Goal: Task Accomplishment & Management: Complete application form

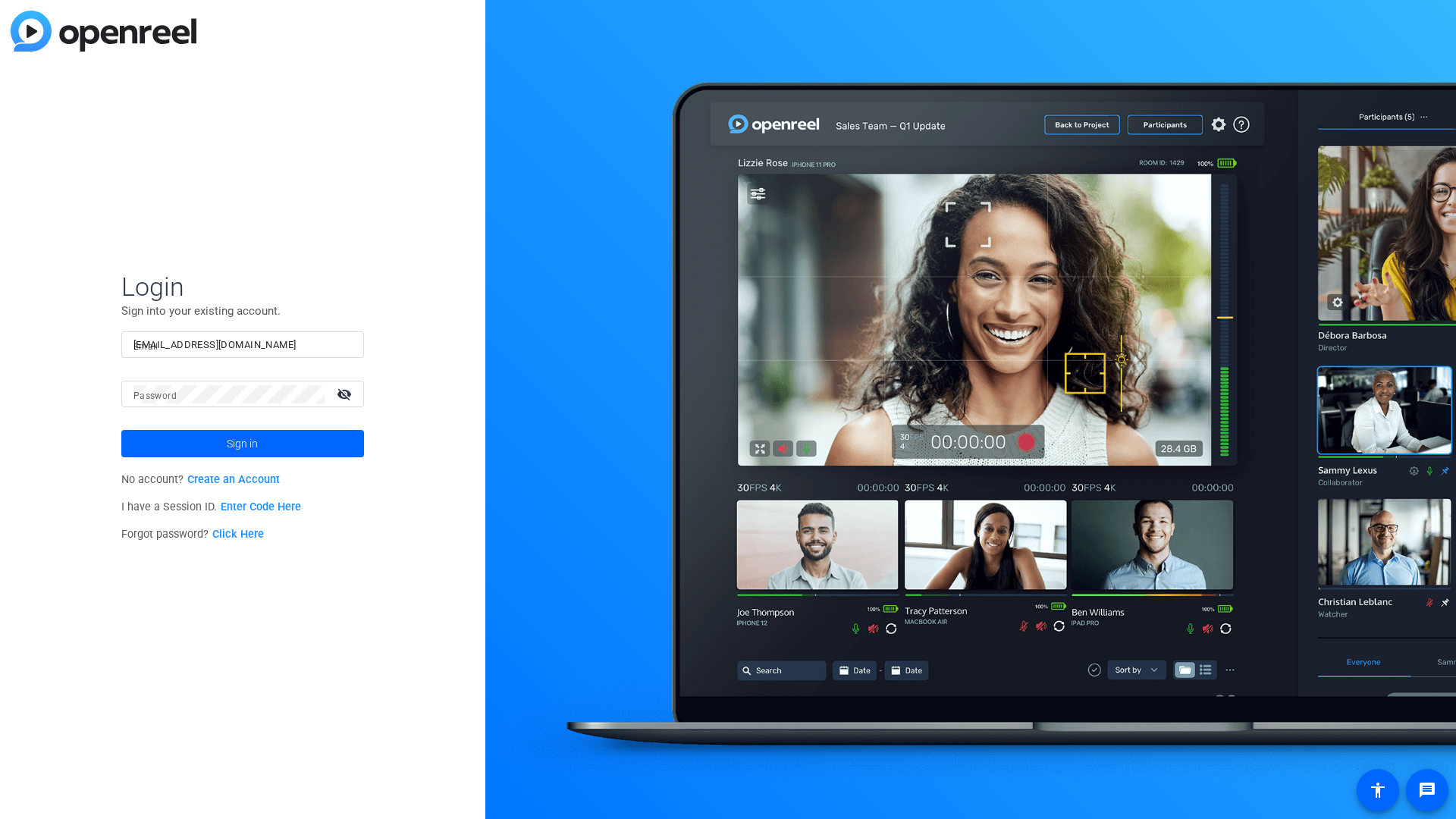
type input "tfreeman+27@openreel.com"
click at [241, 443] on span "Sign in" at bounding box center [242, 443] width 31 height 38
type input "1d3d2d231d2dd4"
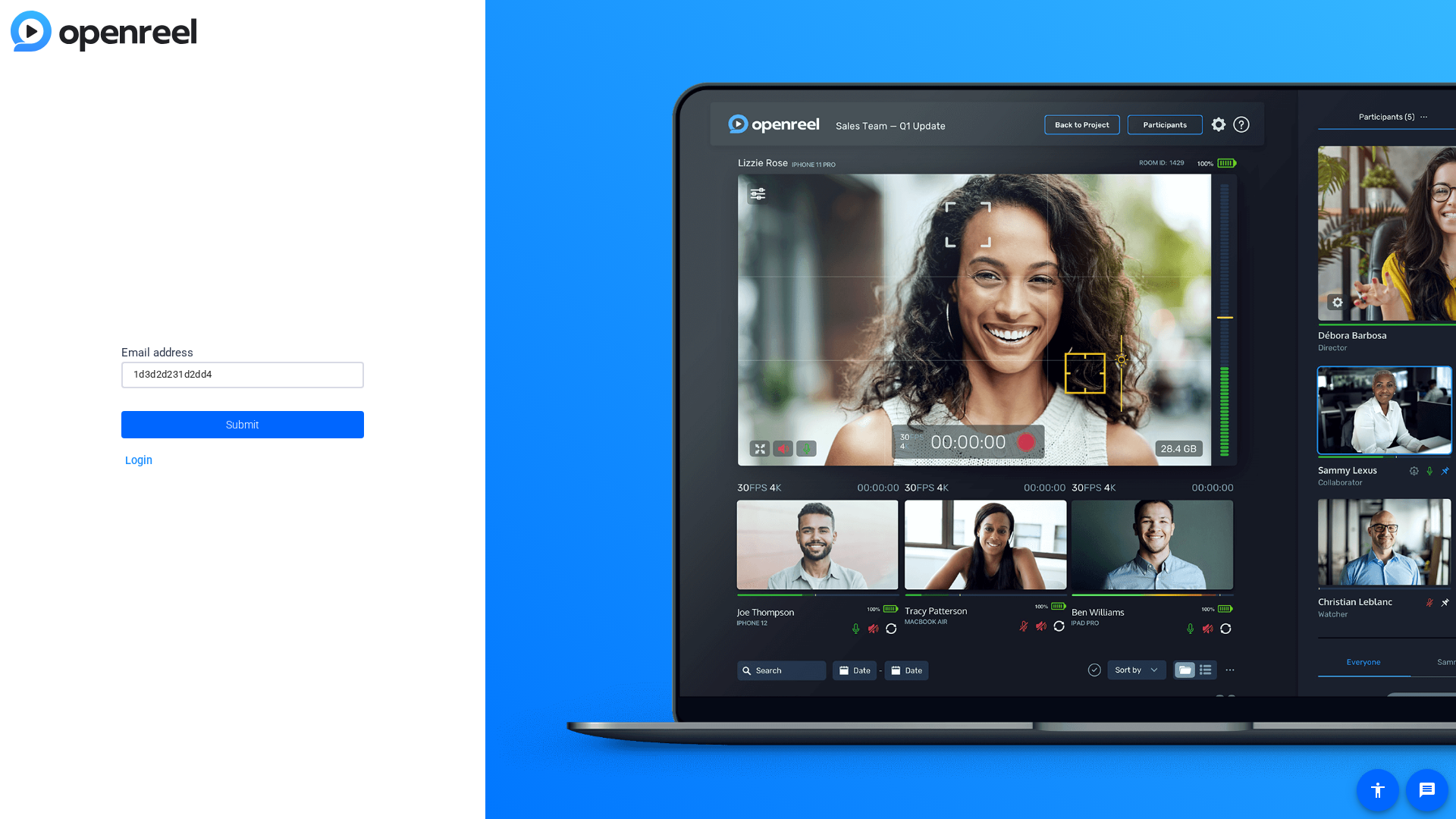
type input "1d3d2d231d2dd4"
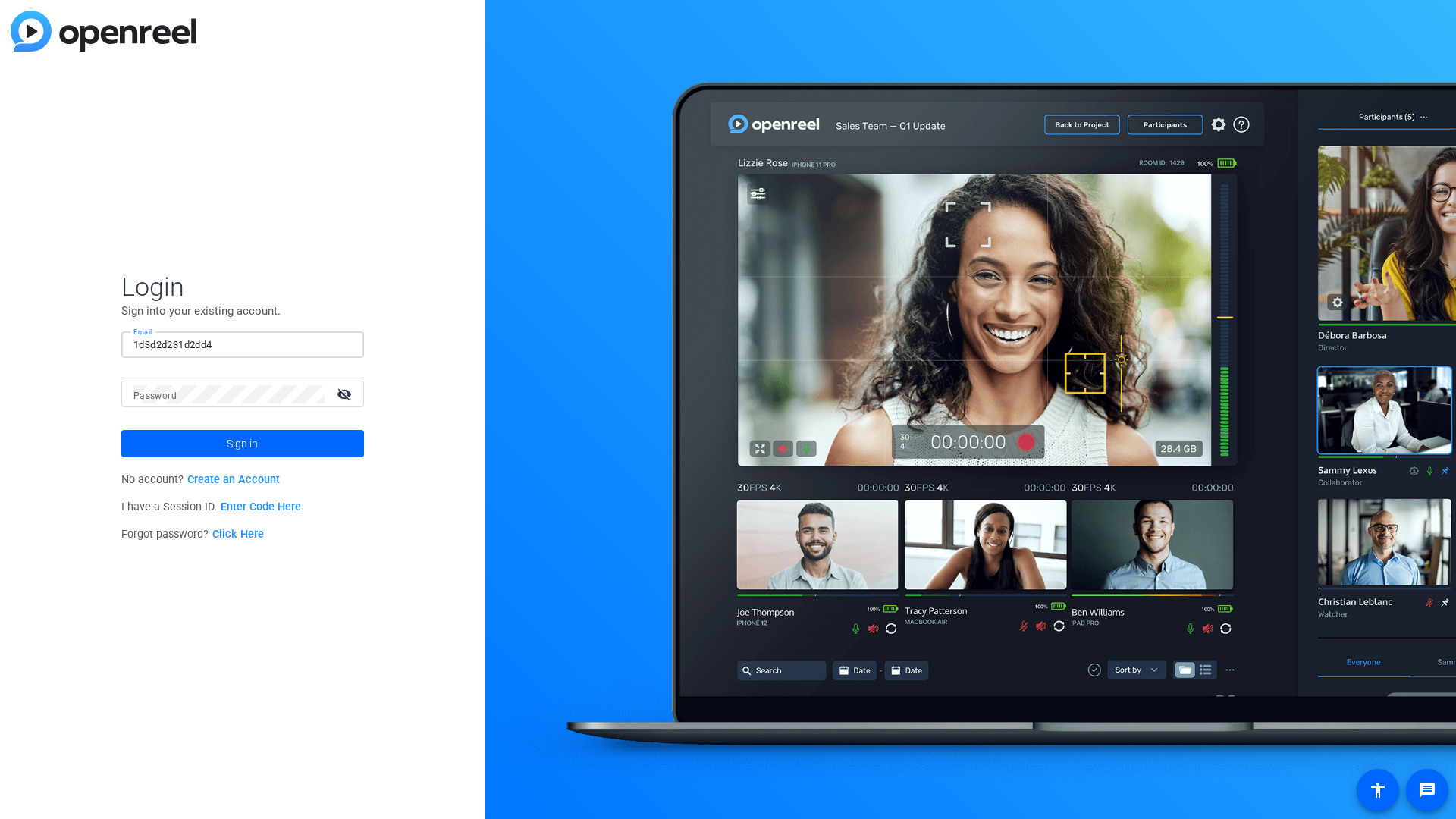
type input "1d3d2d231d2dd4"
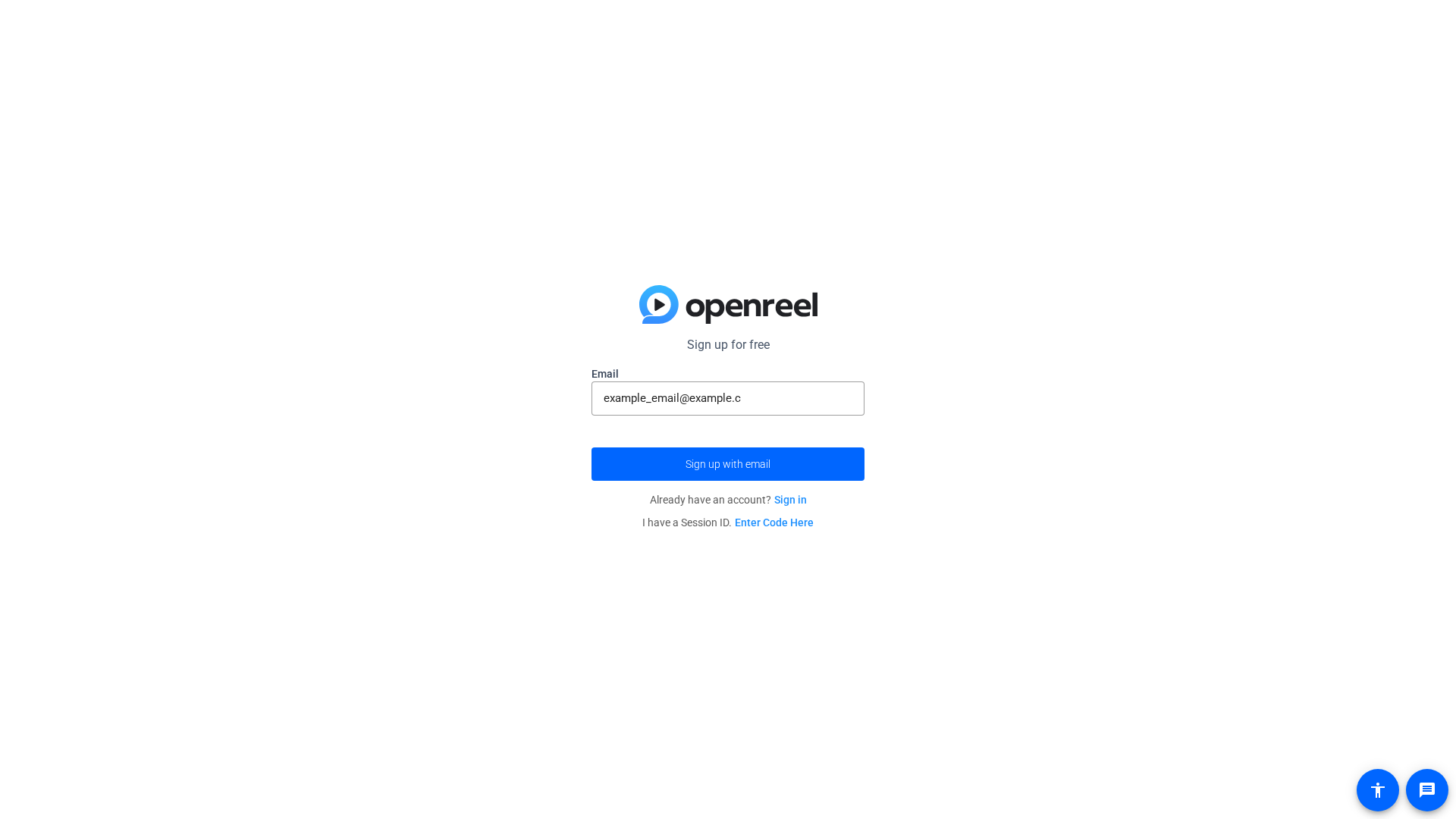
type input "[EMAIL_ADDRESS][DOMAIN_NAME]"
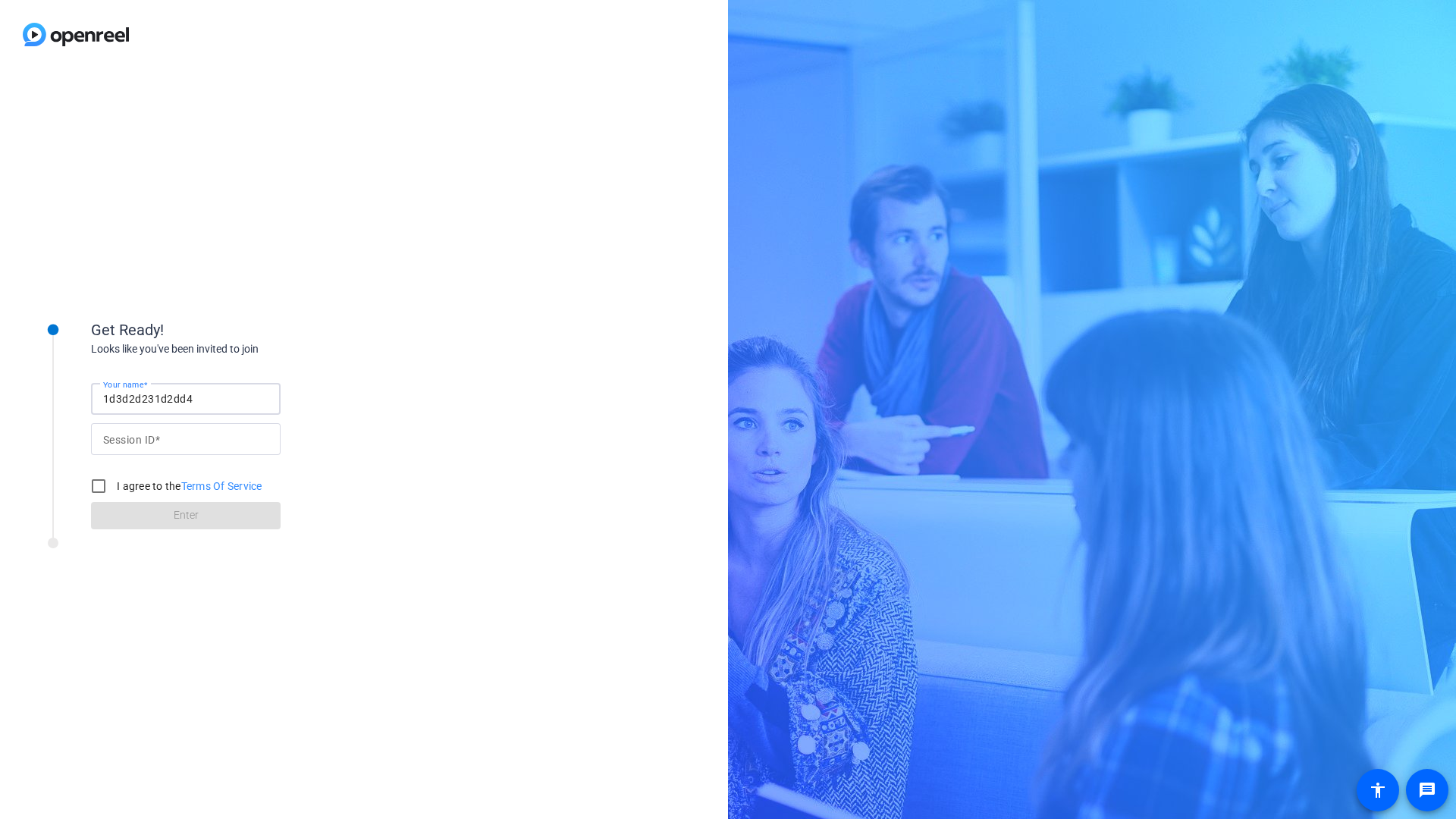
type input "1d3d2d231d2dd4"
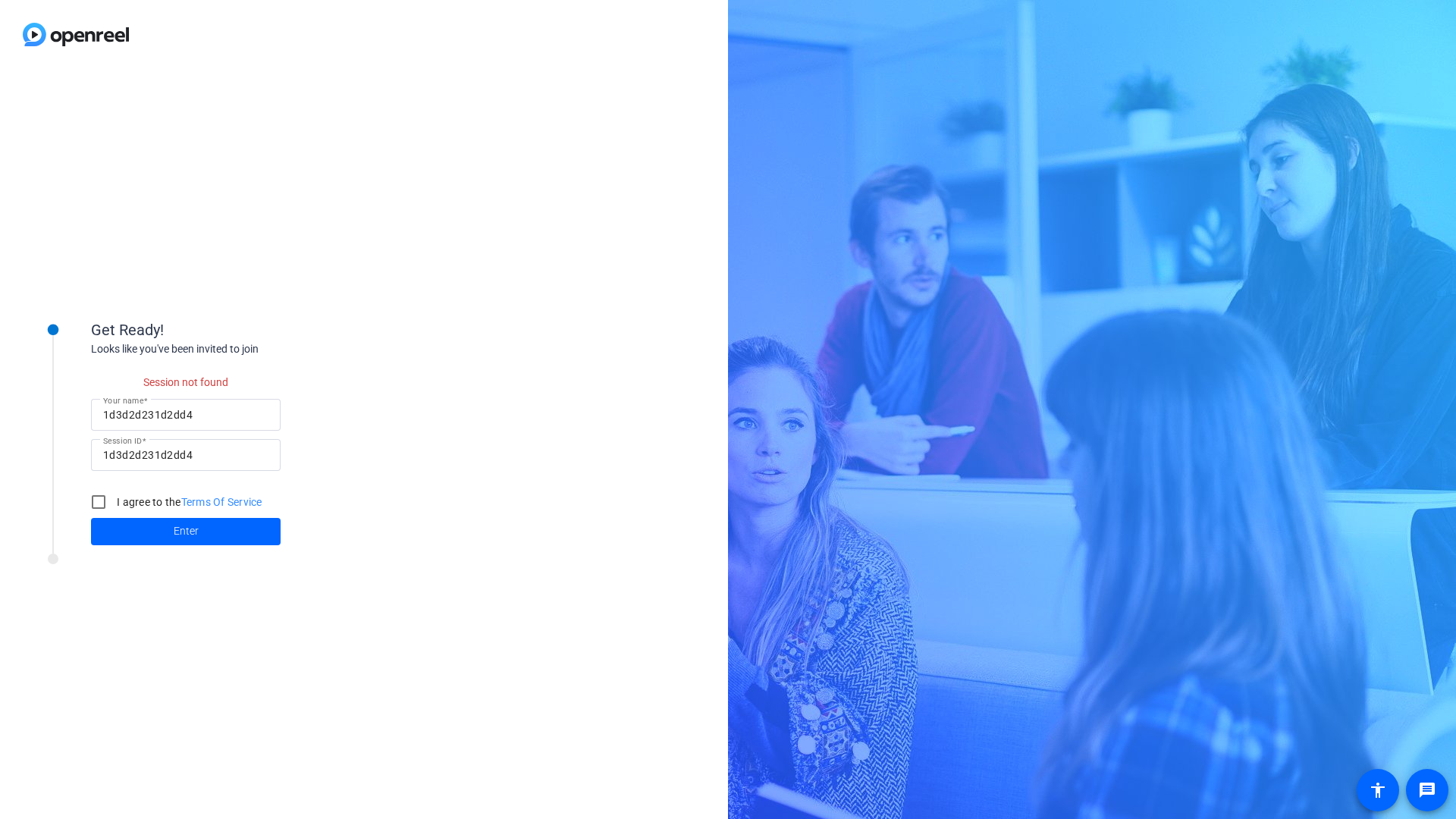
checkbox input "false"
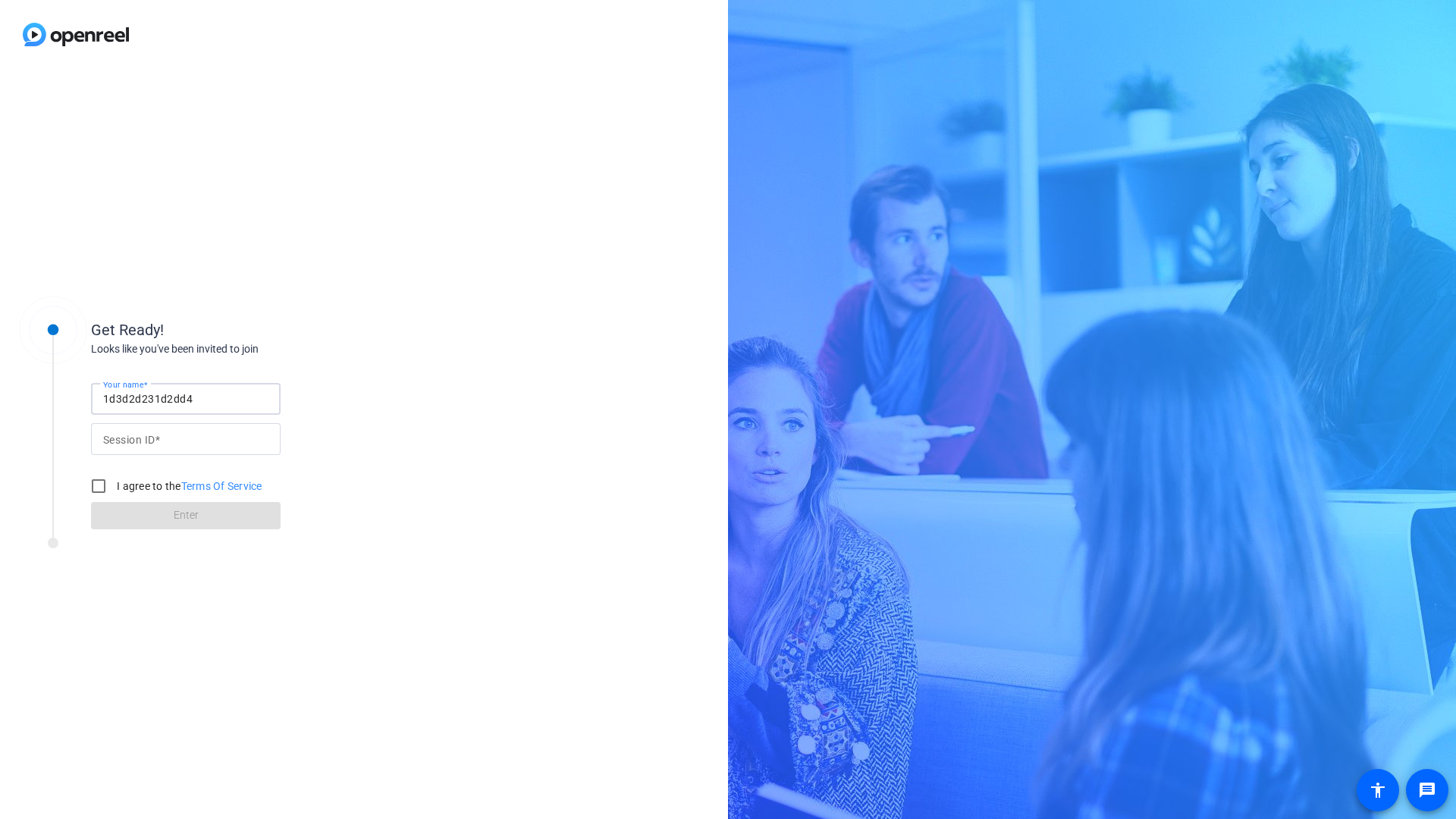
type input "1d3d2d231d2dd4"
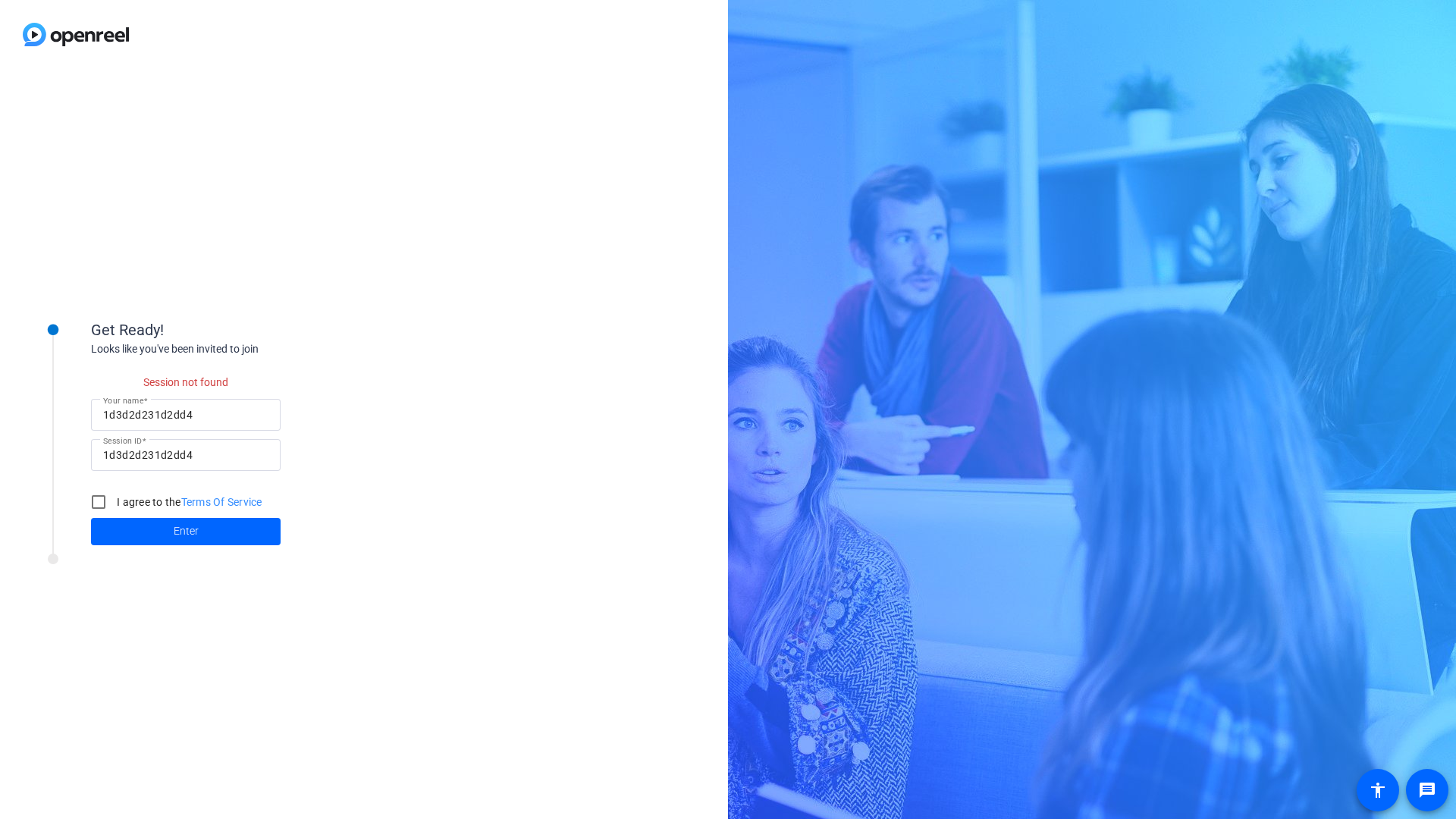
checkbox input "false"
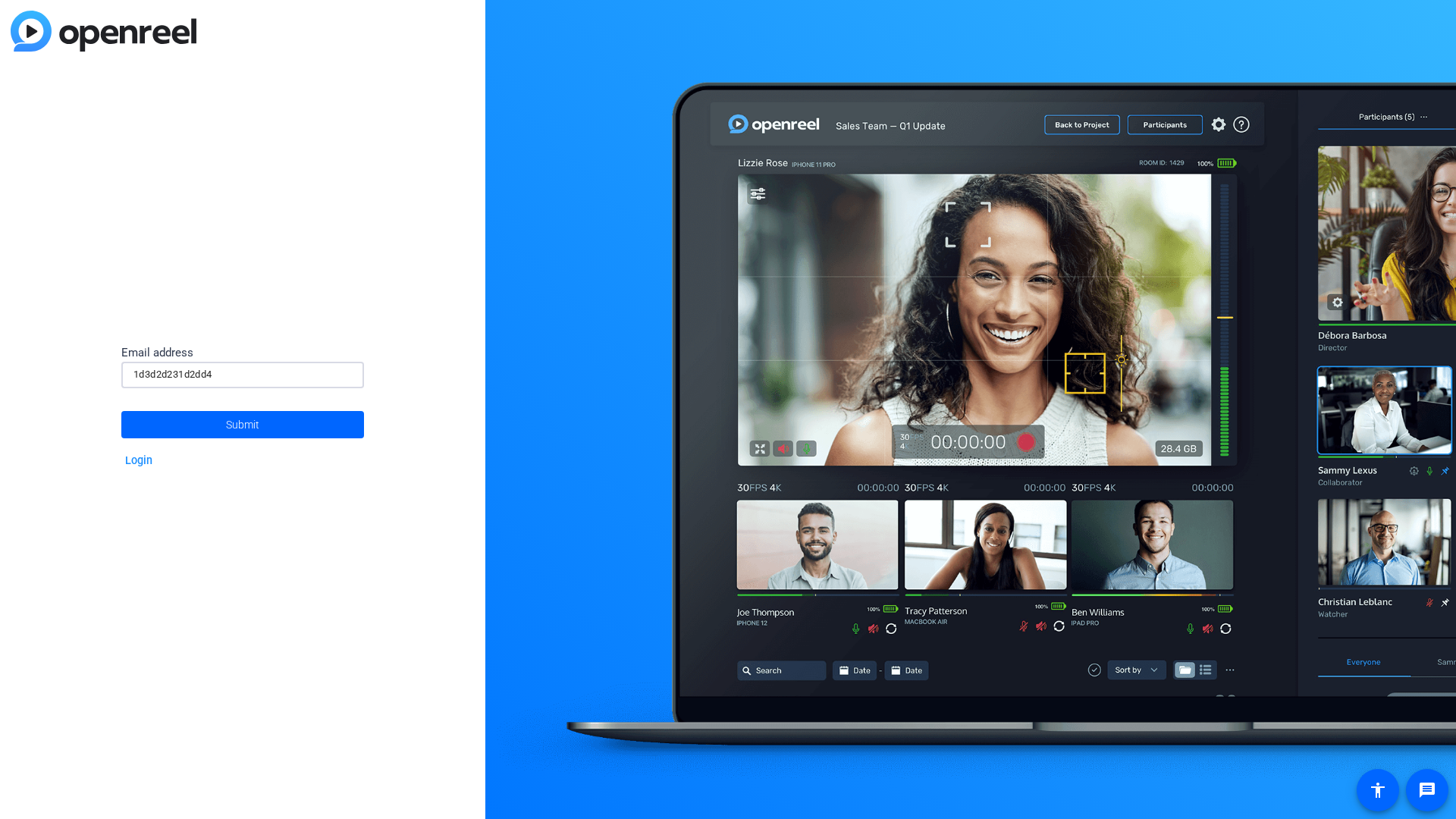
type input "1d3d2d231d2dd4"
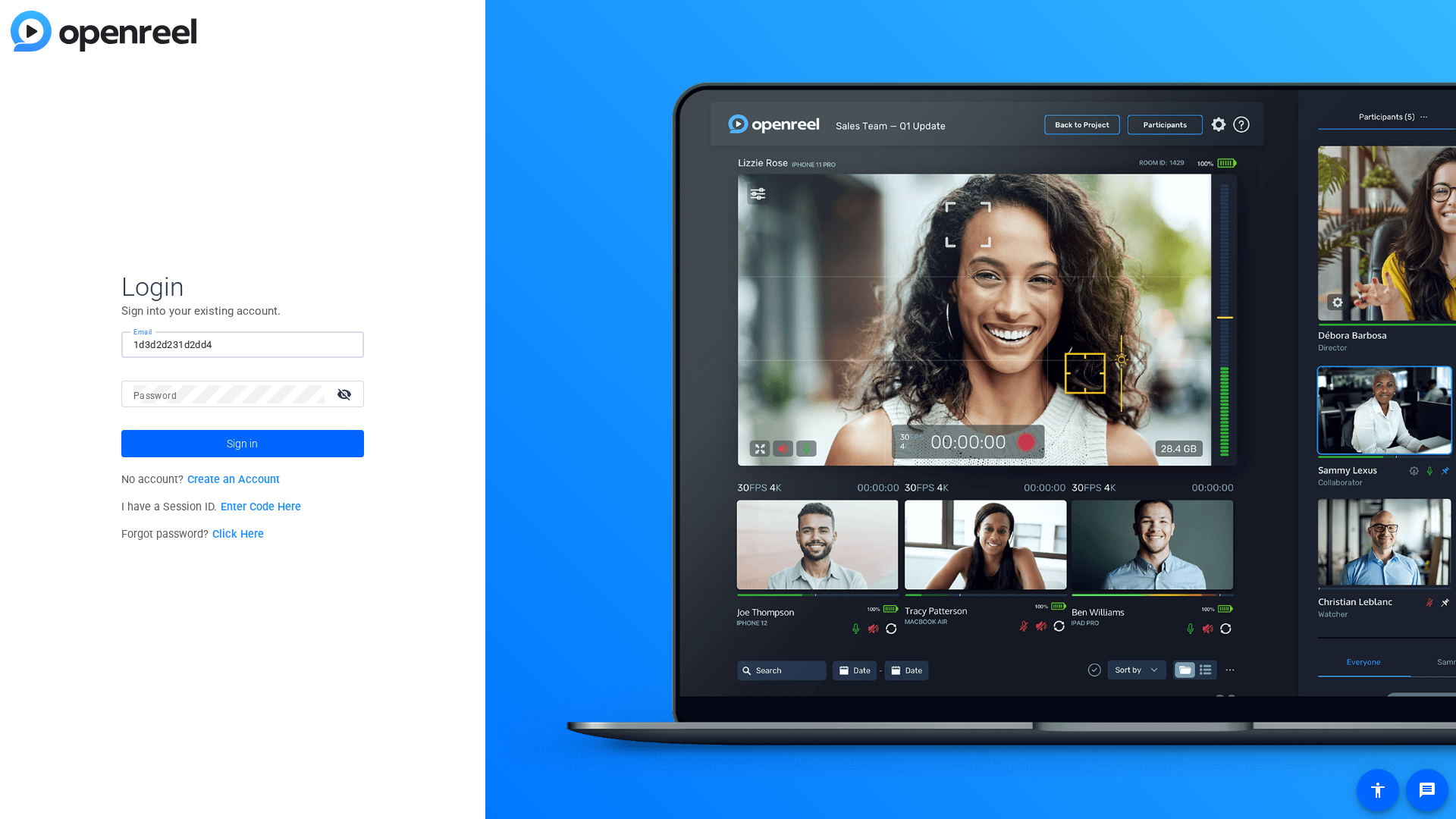
type input "1d3d2d231d2dd4"
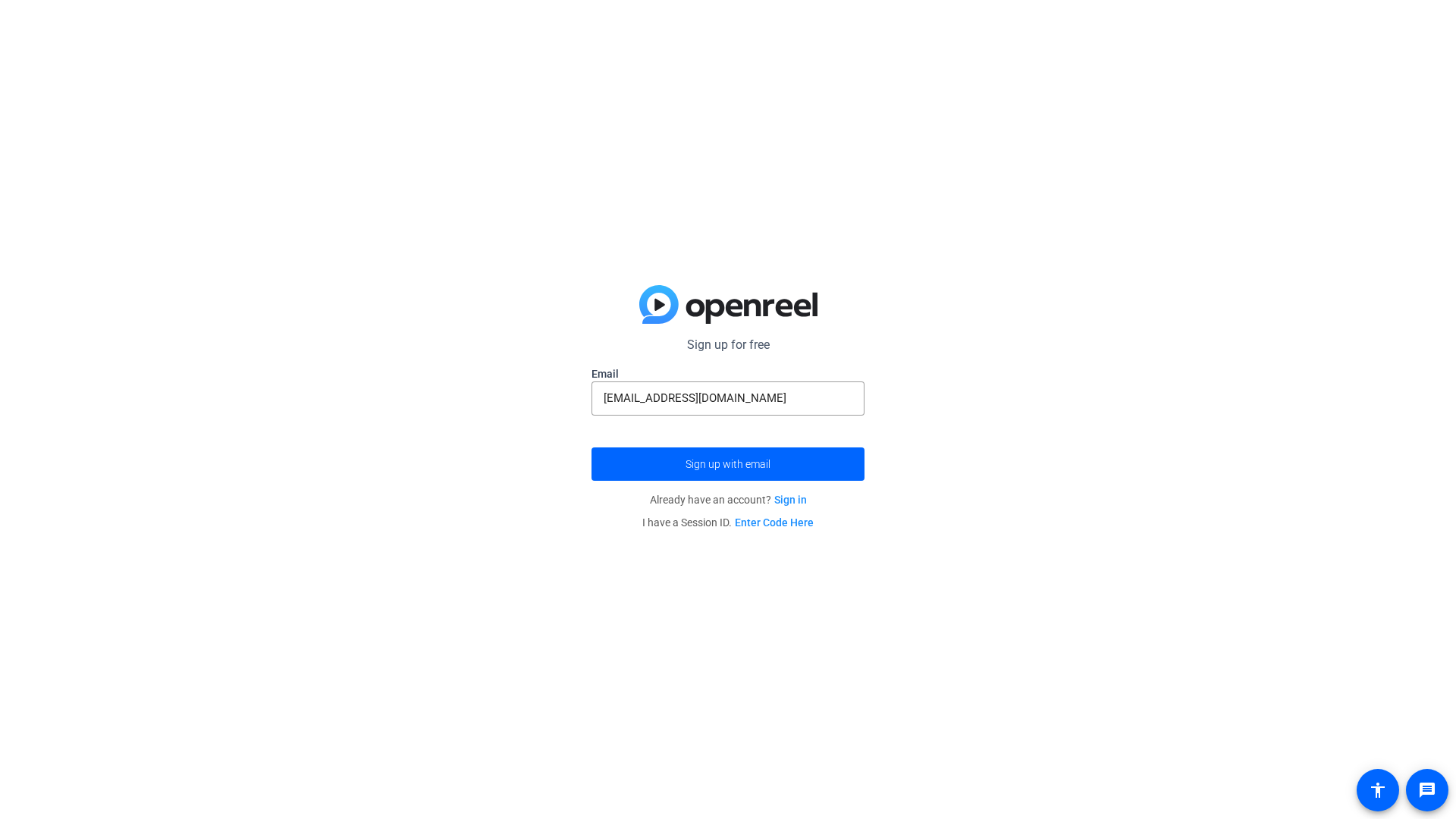
type input "example_email@example.com"
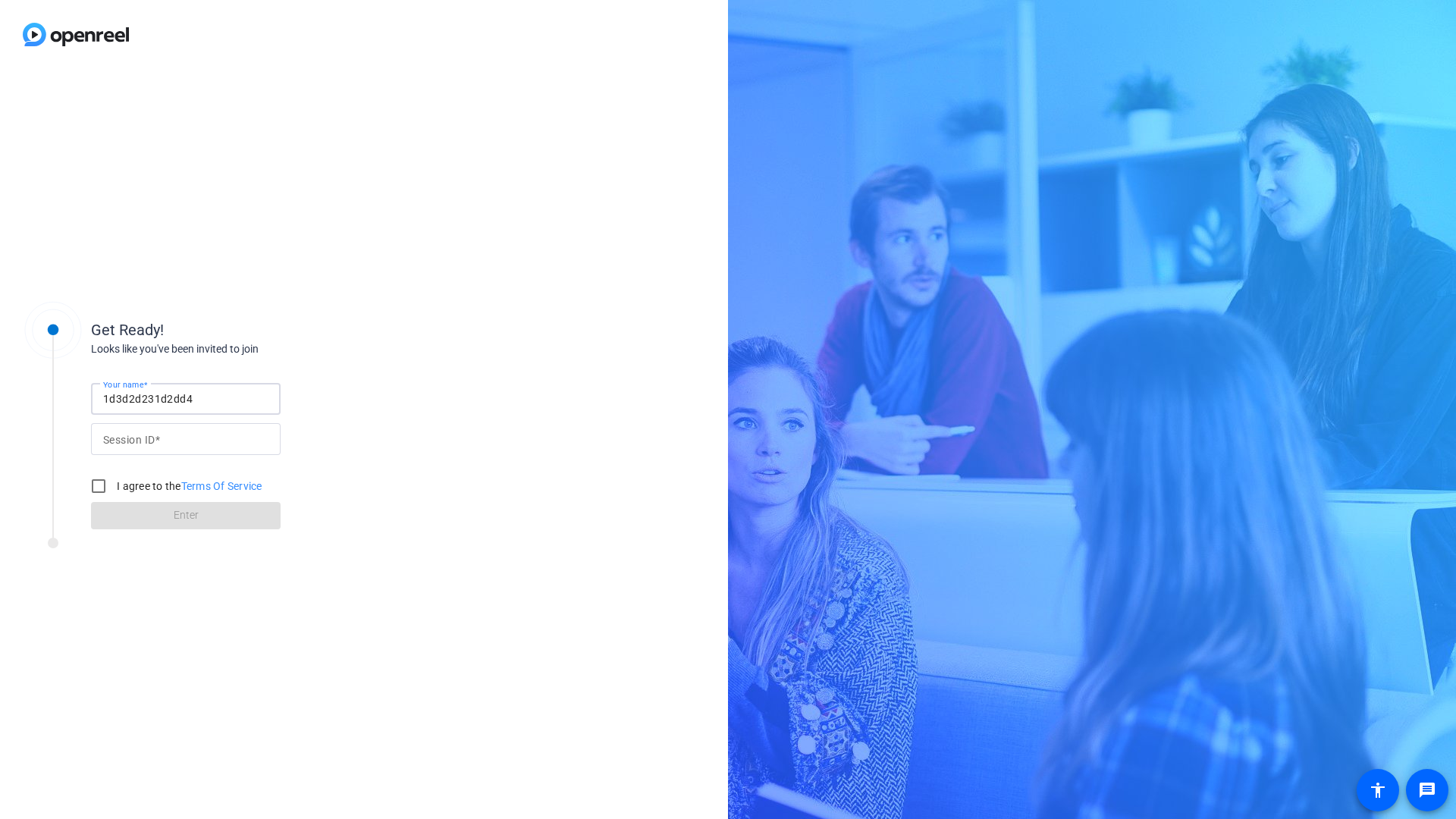
type input "1d3d2d231d2dd4"
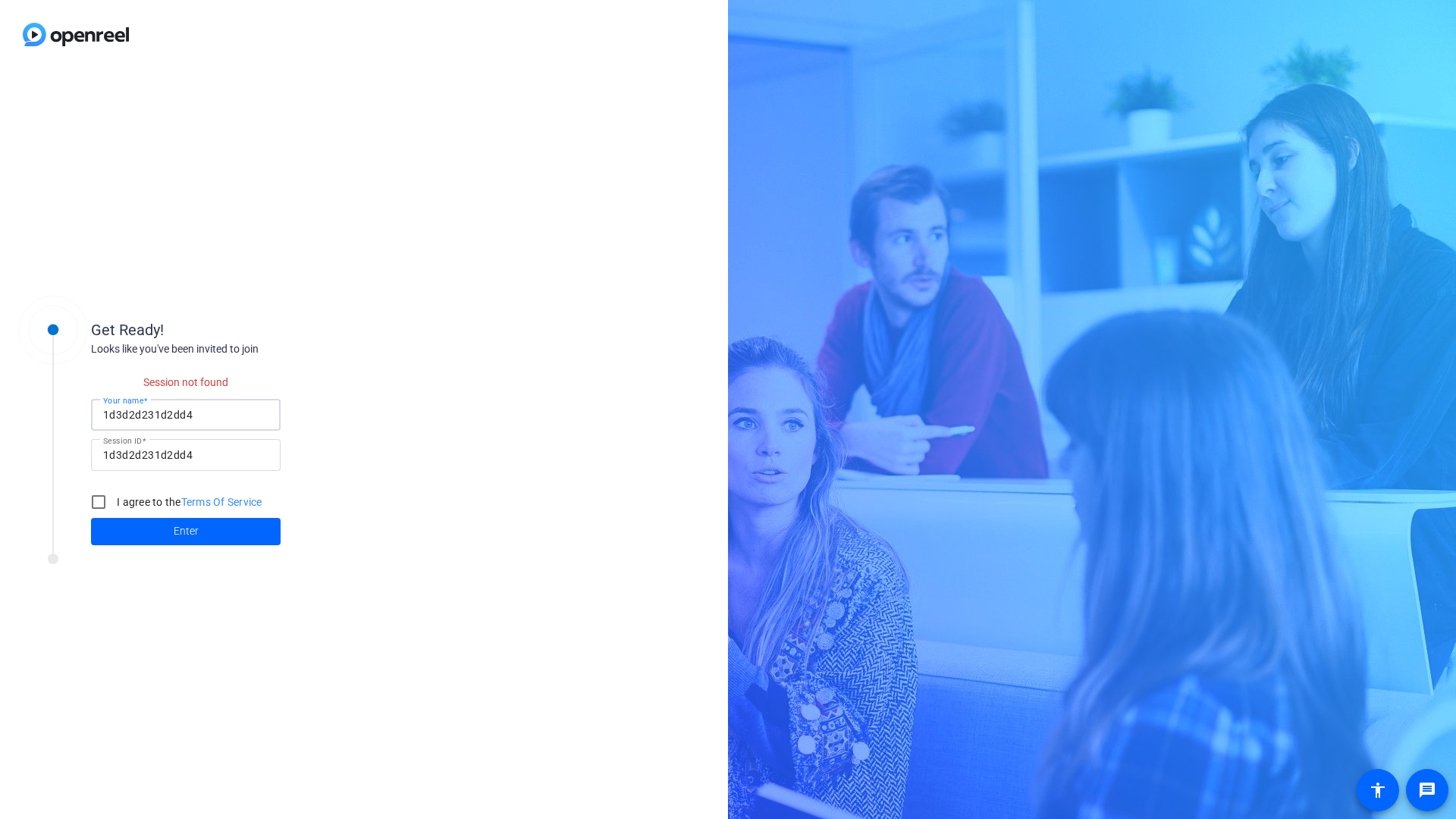
checkbox input "false"
